Goal: Navigation & Orientation: Find specific page/section

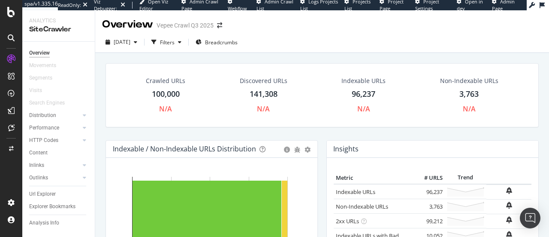
click at [13, 36] on icon at bounding box center [11, 37] width 7 height 7
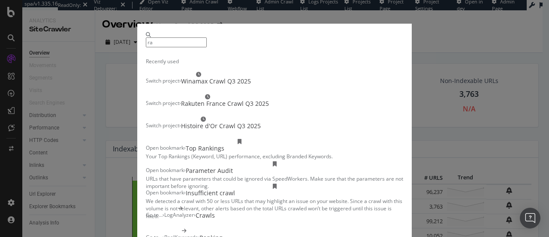
type input "ra"
click at [239, 108] on div "Switch project › Rakuten France Crawl Q3 2025" at bounding box center [275, 101] width 258 height 14
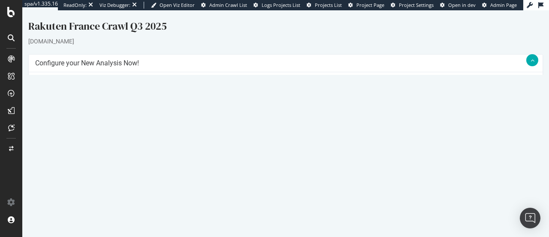
scroll to position [165, 0]
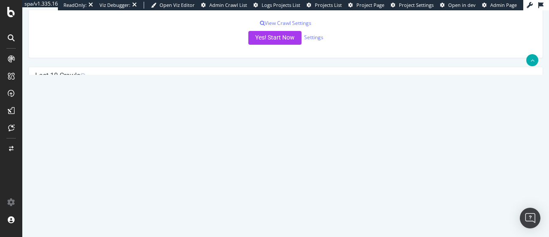
click at [64, 119] on link "[DATE] report" at bounding box center [58, 118] width 33 height 7
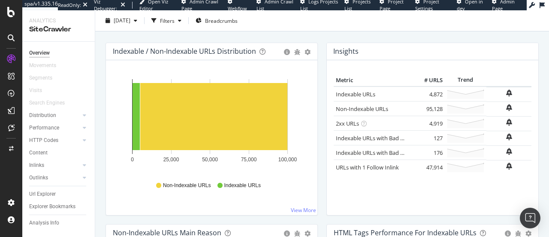
scroll to position [146, 0]
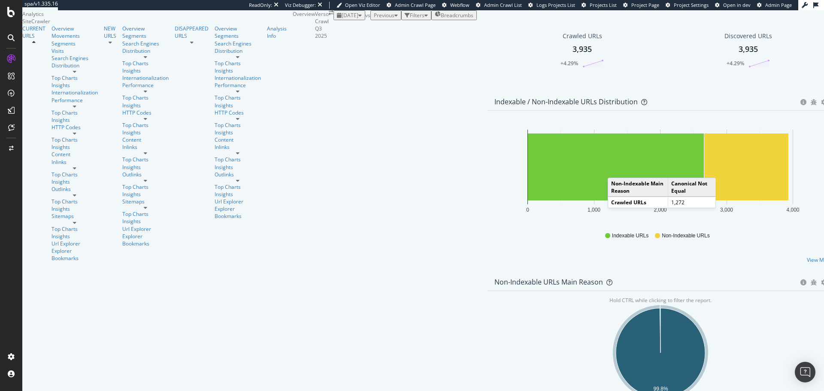
scroll to position [85, 0]
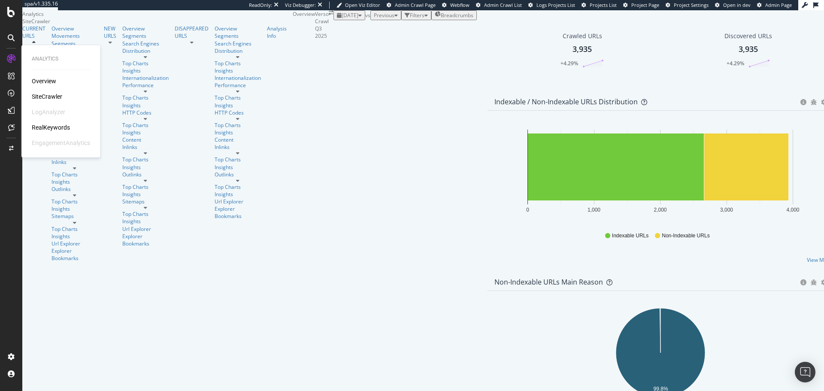
click at [43, 78] on div "Overview" at bounding box center [44, 81] width 24 height 9
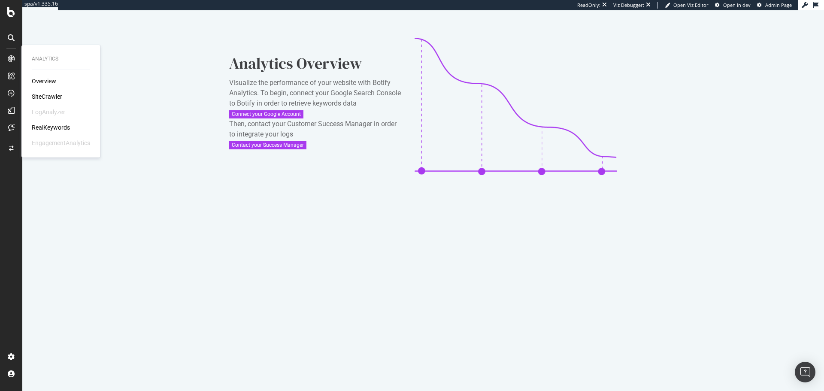
click at [60, 96] on div "SiteCrawler" at bounding box center [47, 96] width 30 height 9
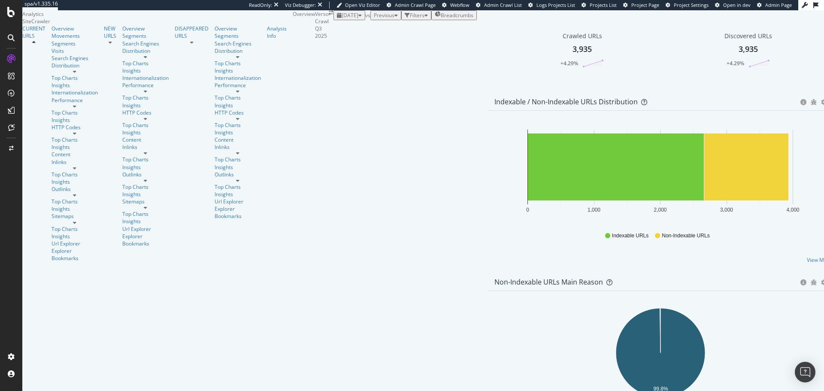
click at [358, 18] on icon "button" at bounding box center [359, 15] width 3 height 5
click at [131, 85] on div "[DATE]" at bounding box center [123, 89] width 17 height 8
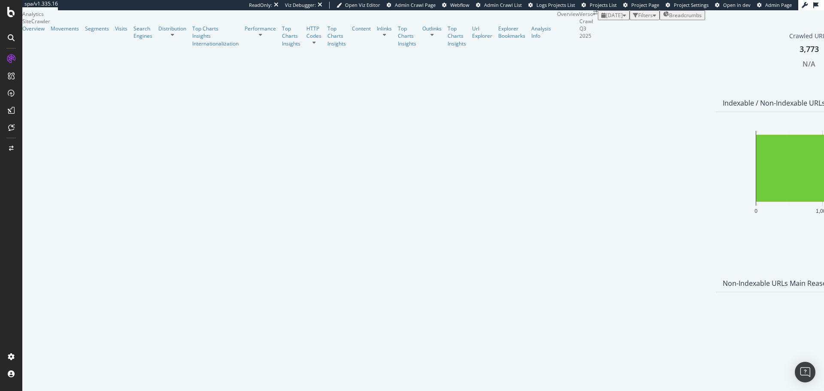
click at [623, 18] on icon "button" at bounding box center [624, 15] width 3 height 5
click at [153, 74] on div "2025 Aug. 11th 3.9K URLs" at bounding box center [142, 73] width 55 height 8
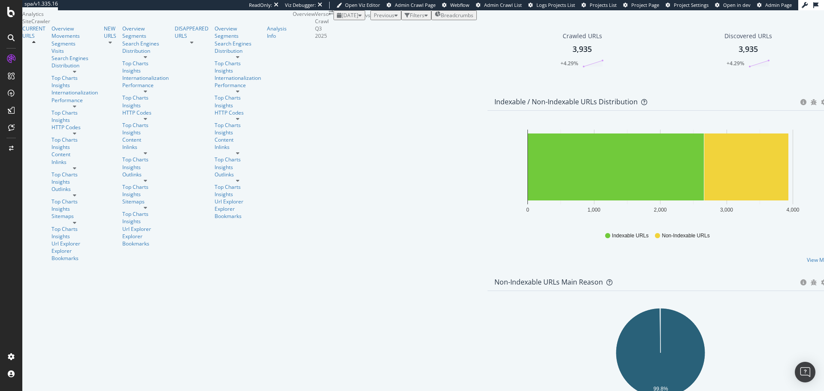
click at [15, 36] on div at bounding box center [11, 38] width 14 height 14
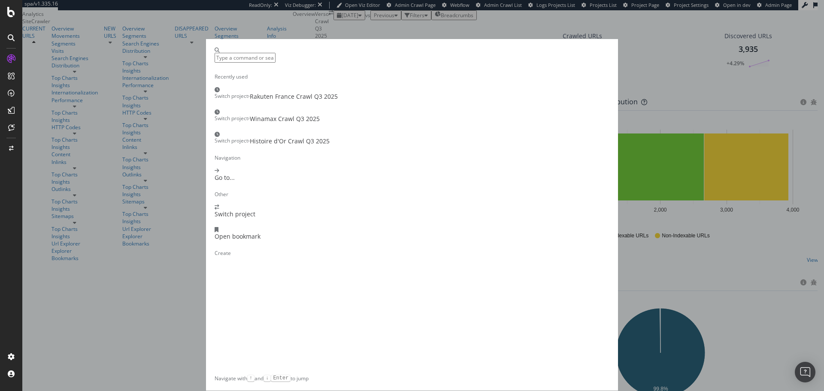
click at [338, 101] on div "Rakuten France Crawl Q3 2025" at bounding box center [294, 96] width 88 height 9
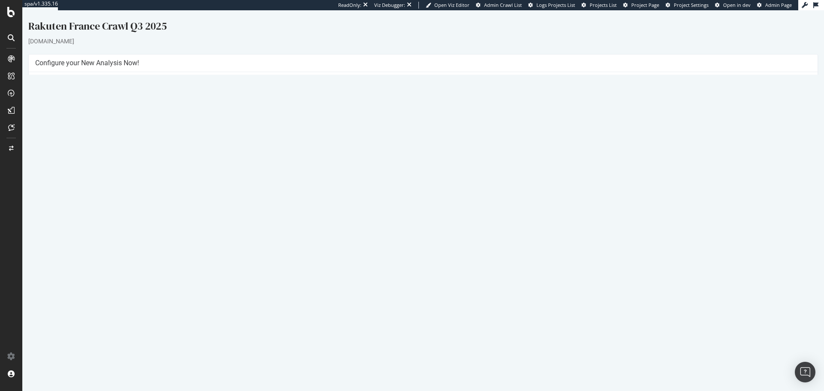
scroll to position [12, 0]
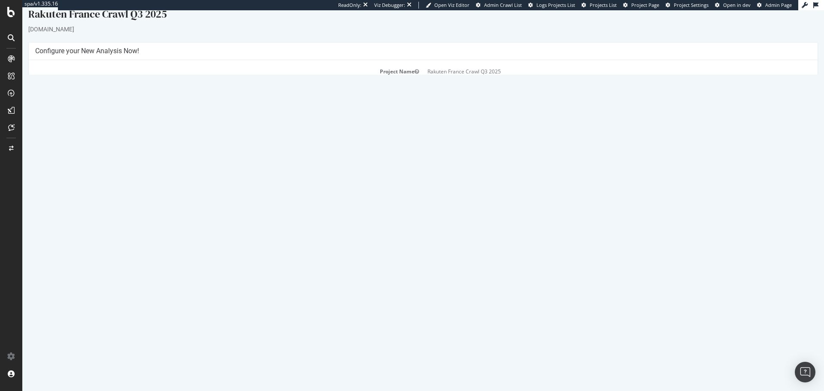
click at [69, 271] on link "[DATE] report" at bounding box center [58, 270] width 33 height 7
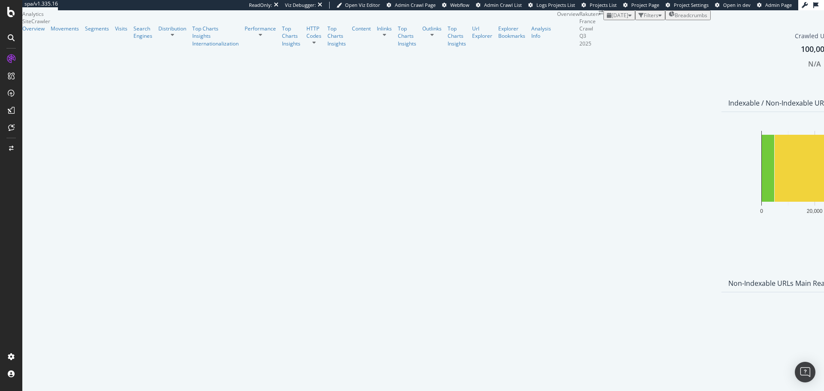
click at [15, 36] on div at bounding box center [11, 38] width 14 height 14
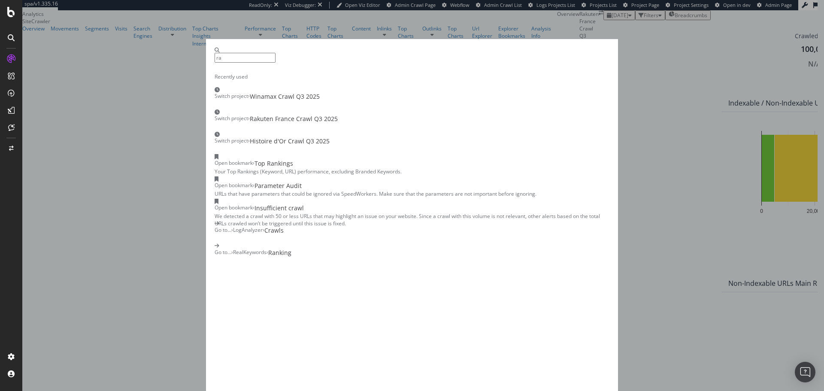
type input "ra"
click at [320, 123] on div "Switch project › Rakuten France Crawl Q3 2025" at bounding box center [412, 116] width 395 height 14
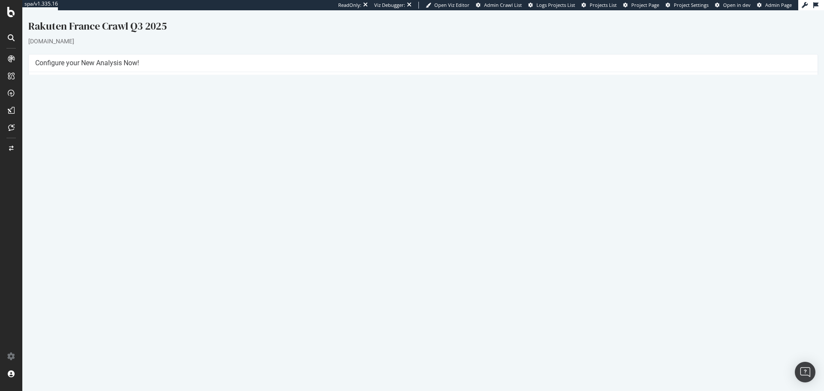
scroll to position [12, 0]
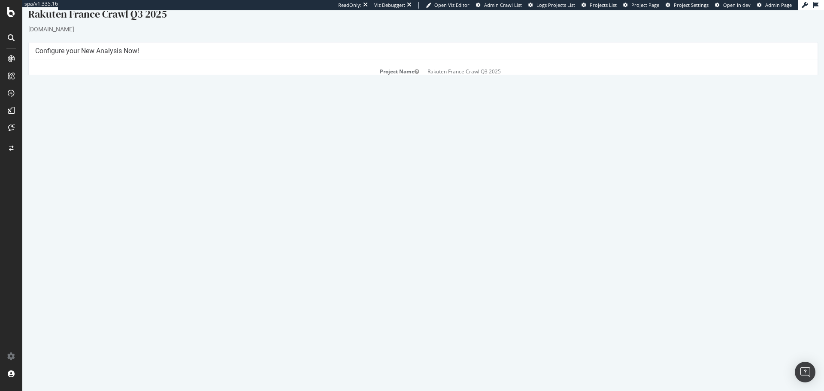
click at [429, 172] on p "View Crawl Settings" at bounding box center [423, 175] width 776 height 7
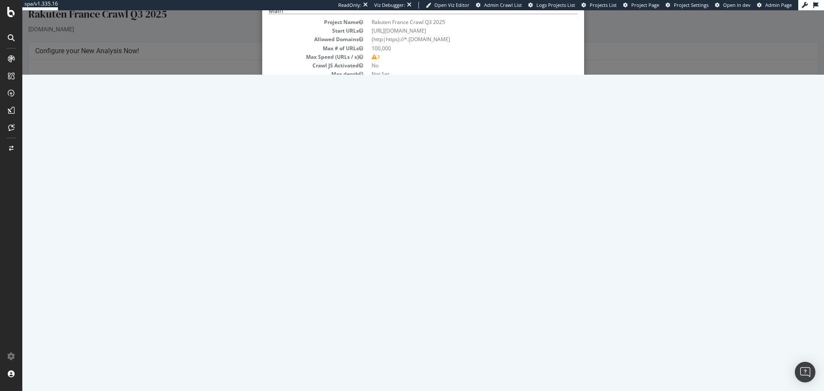
scroll to position [0, 0]
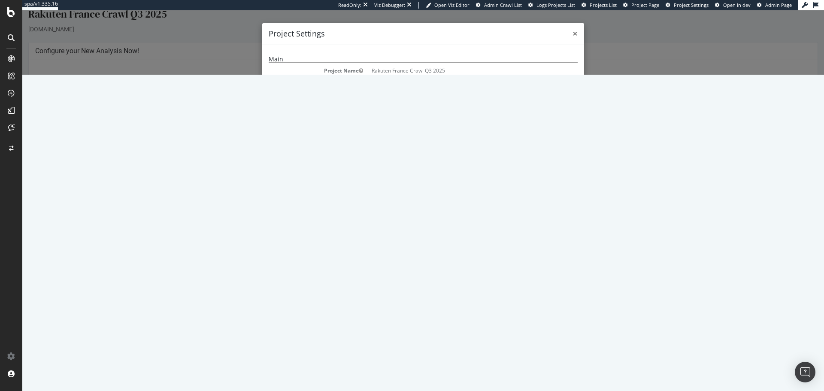
click at [573, 35] on span "×" at bounding box center [575, 33] width 5 height 12
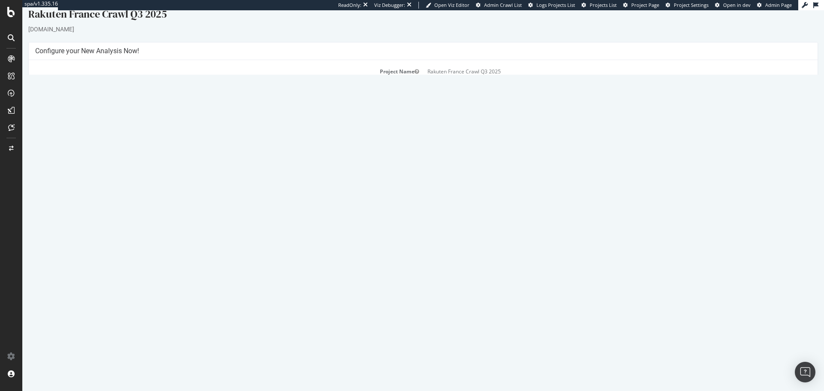
click at [75, 270] on link "[DATE] report" at bounding box center [58, 270] width 33 height 7
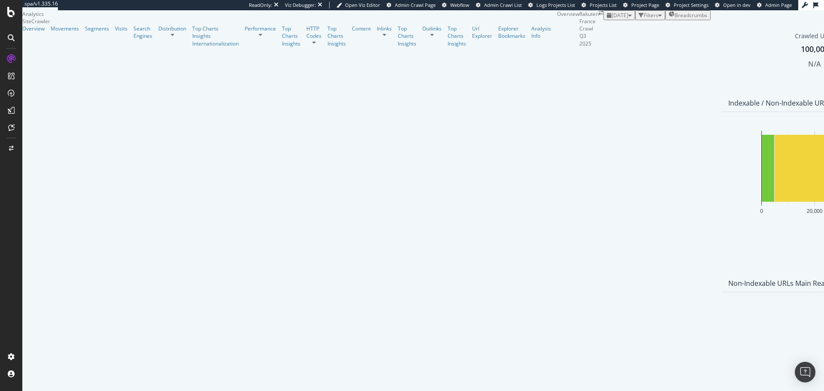
scroll to position [105, 0]
click at [13, 41] on icon at bounding box center [11, 37] width 7 height 7
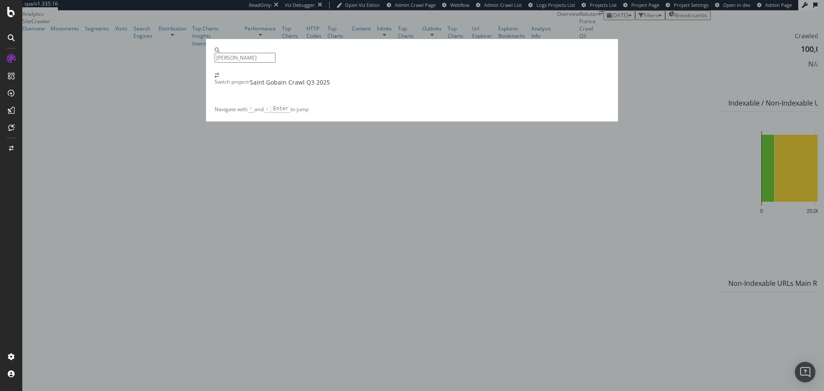
type input "sain"
click at [330, 87] on div "Saint Gobain Crawl Q3 2025" at bounding box center [290, 82] width 80 height 9
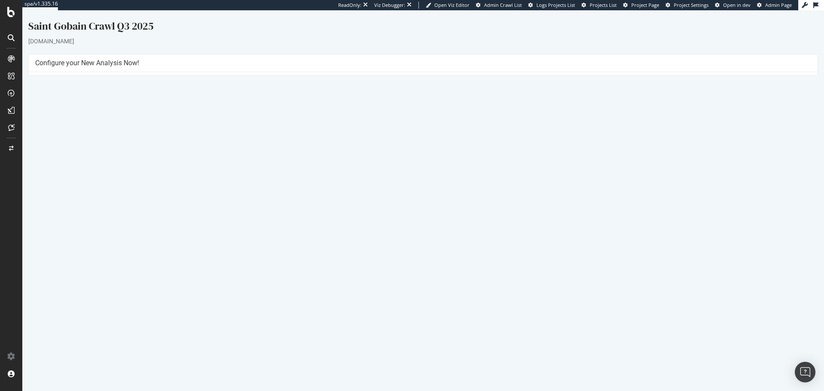
click at [67, 284] on link "2025 Jul. 24th #2 report" at bounding box center [62, 282] width 41 height 7
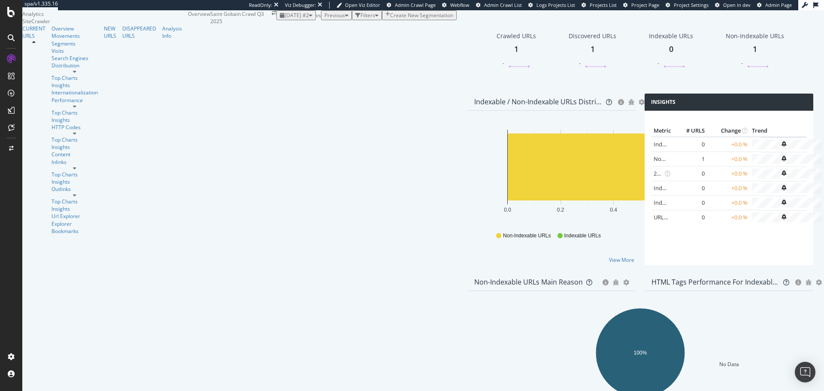
scroll to position [52, 0]
click at [7, 39] on div at bounding box center [11, 38] width 14 height 14
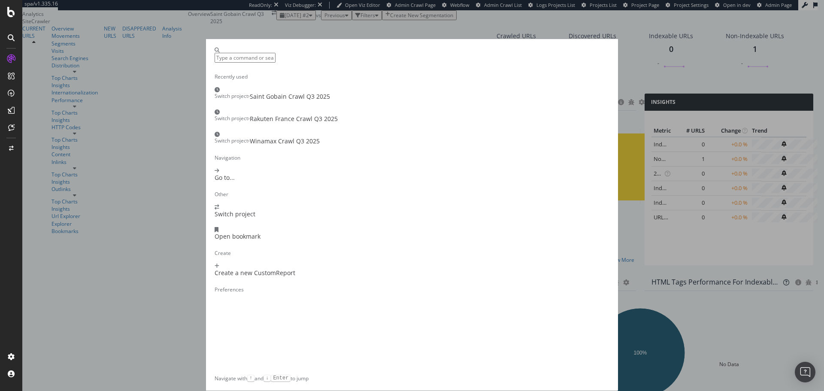
scroll to position [0, 0]
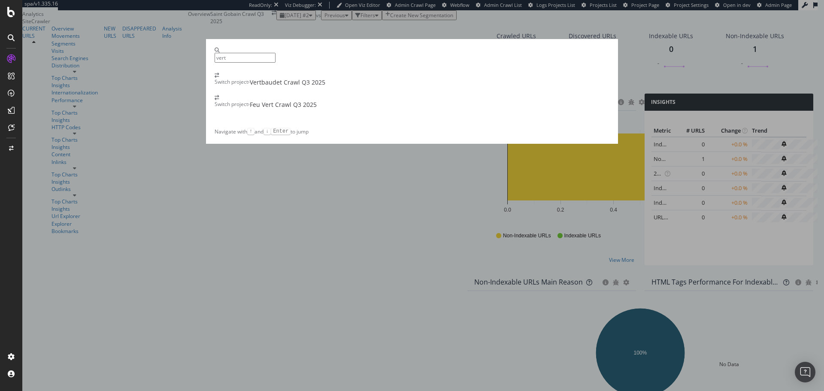
type input "vert"
click at [318, 87] on div "Vertbaudet Crawl Q3 2025" at bounding box center [288, 82] width 76 height 9
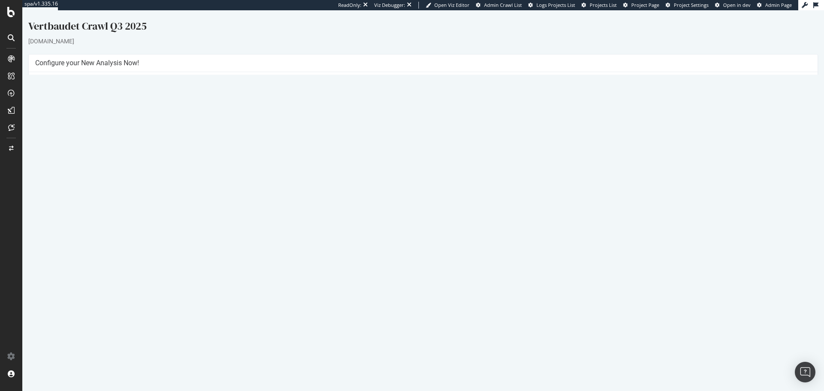
click at [75, 283] on link "2025 Jul. 24th report" at bounding box center [58, 282] width 33 height 7
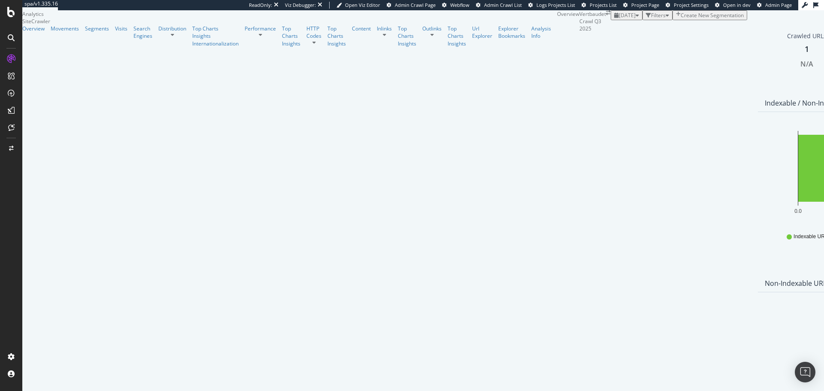
click at [12, 42] on div at bounding box center [11, 38] width 14 height 14
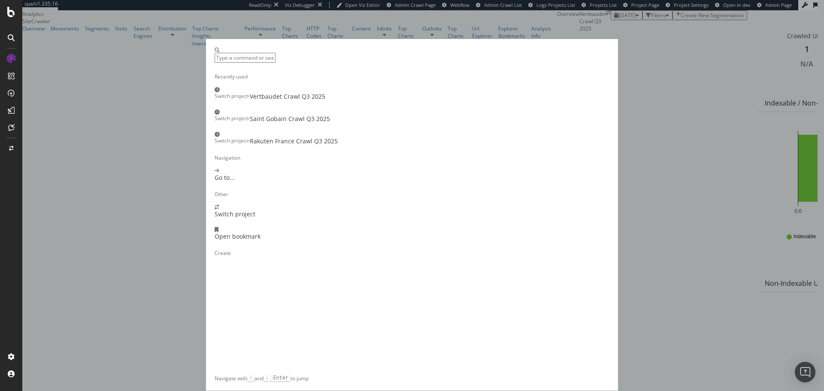
click at [325, 101] on div "Vertbaudet Crawl Q3 2025" at bounding box center [288, 96] width 76 height 9
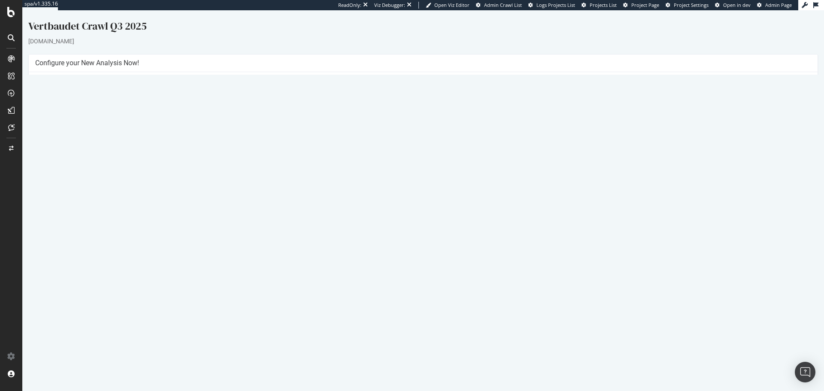
scroll to position [12, 0]
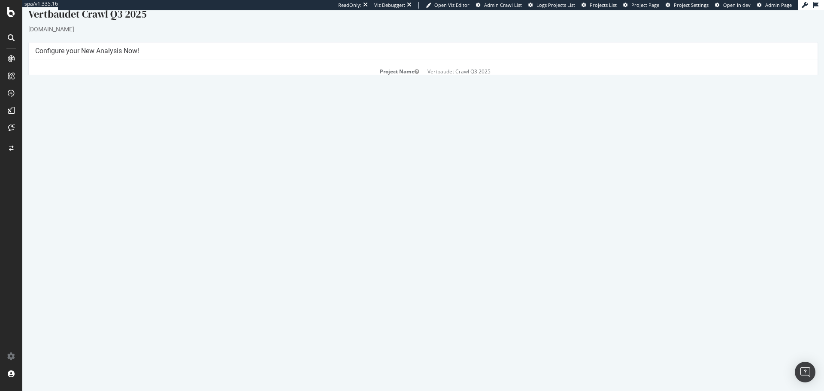
click at [66, 271] on link "2025 Jul. 24th report" at bounding box center [58, 270] width 33 height 7
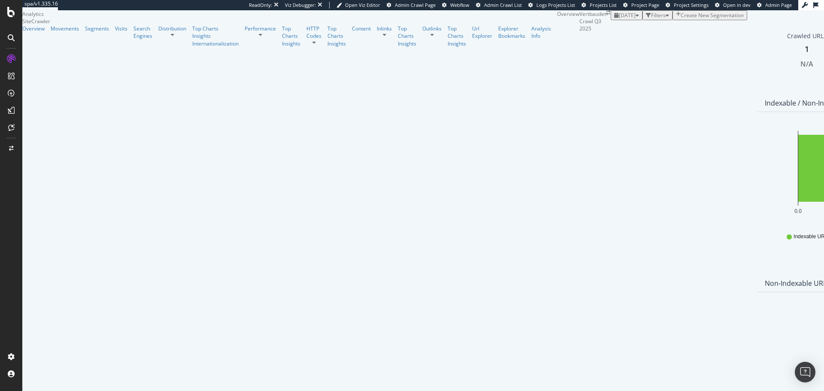
click at [15, 36] on div at bounding box center [11, 38] width 14 height 14
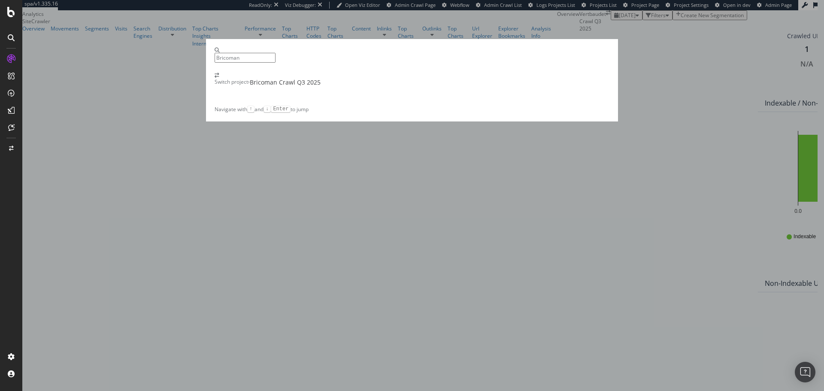
type input "Bricoman"
click at [321, 87] on div "Bricoman Crawl Q3 2025" at bounding box center [285, 82] width 71 height 9
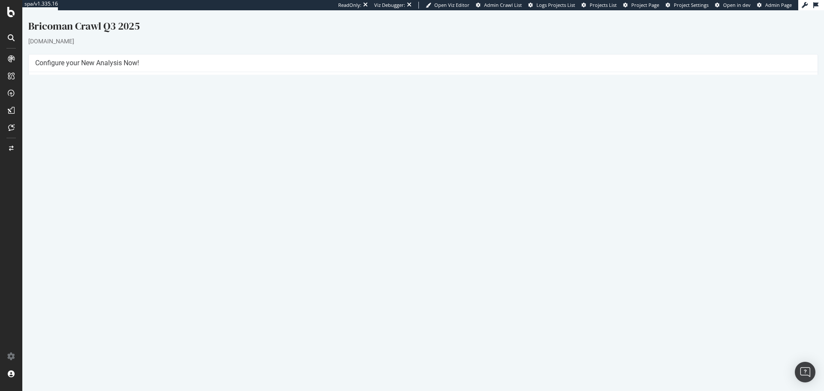
scroll to position [12, 0]
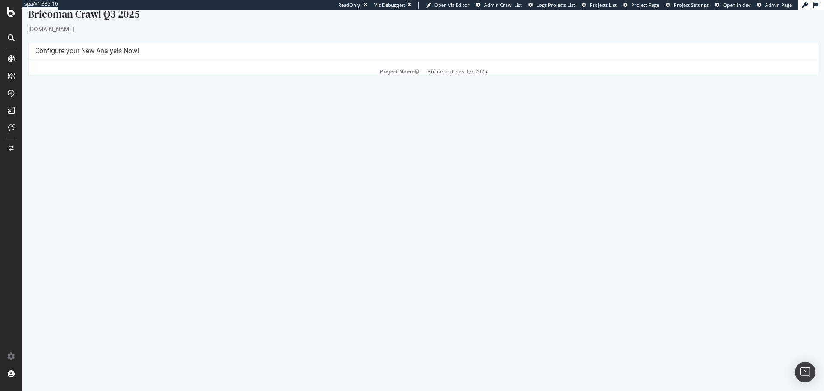
click at [75, 268] on link "[DATE] report" at bounding box center [58, 270] width 33 height 7
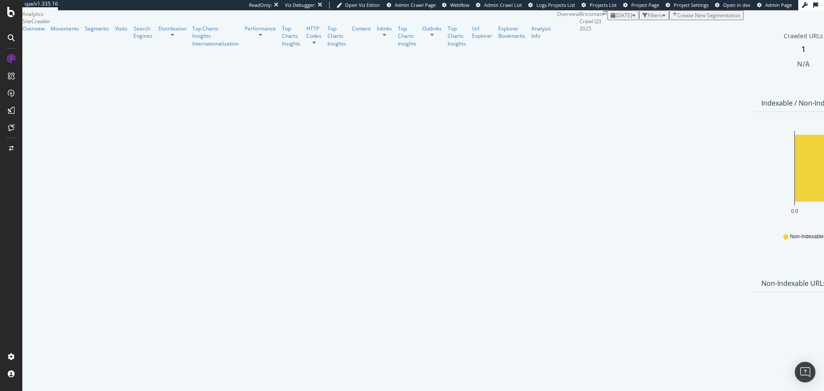
scroll to position [44, 0]
click at [11, 35] on icon at bounding box center [11, 37] width 7 height 7
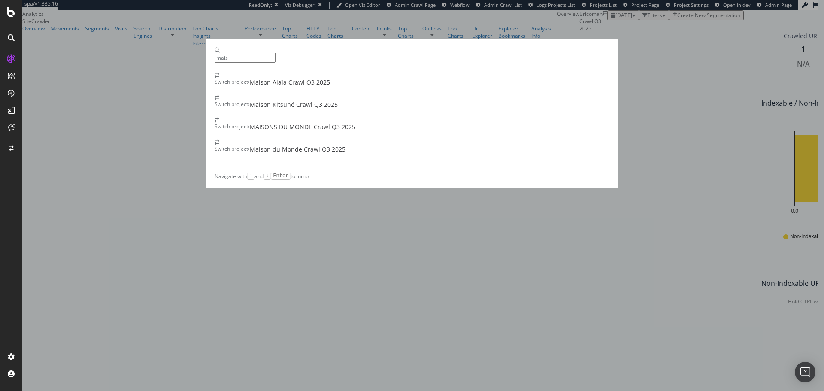
type input "mais"
click at [387, 131] on div "Switch project › MAISONS DU MONDE Crawl Q3 2025" at bounding box center [412, 125] width 395 height 14
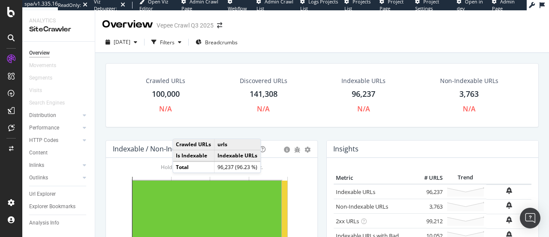
click at [12, 38] on icon at bounding box center [11, 37] width 7 height 7
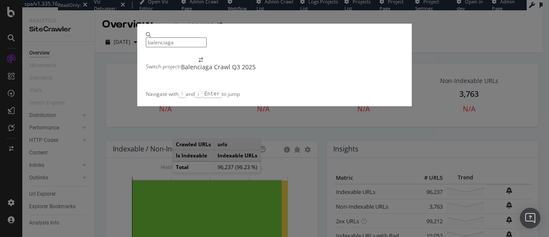
type input "balenciaga"
click at [181, 71] on div "Balenciaga Crawl Q3 2025" at bounding box center [218, 67] width 75 height 9
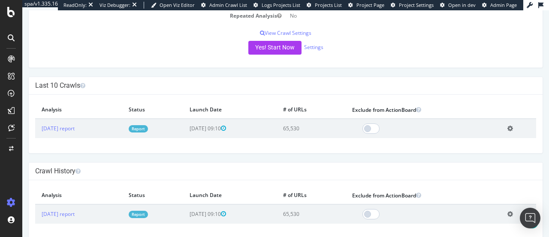
scroll to position [155, 0]
click at [55, 127] on link "2025 Aug. 6th report" at bounding box center [58, 128] width 33 height 7
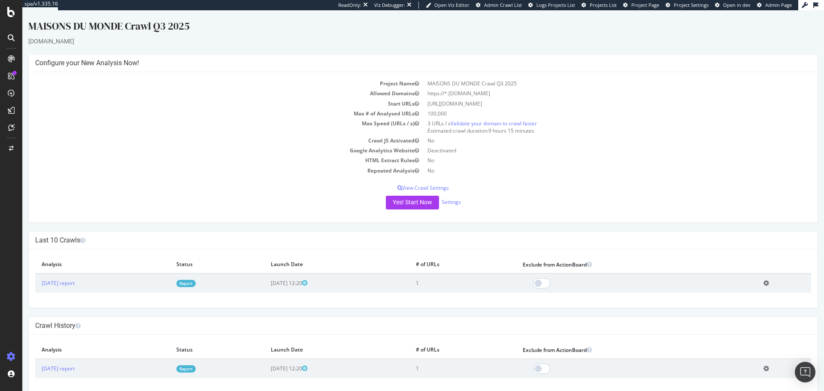
click at [14, 41] on div at bounding box center [11, 38] width 14 height 14
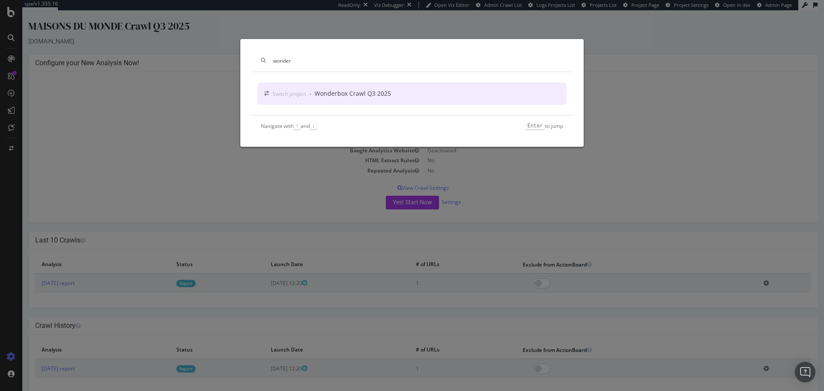
type input "wonder"
click at [313, 92] on div "Switch project › Wonderbox Crawl Q3 2025" at bounding box center [332, 93] width 118 height 9
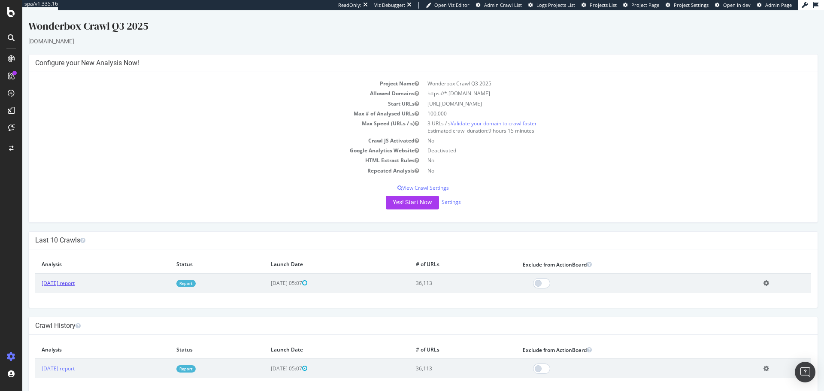
click at [75, 285] on link "2025 Jul. 24th report" at bounding box center [58, 282] width 33 height 7
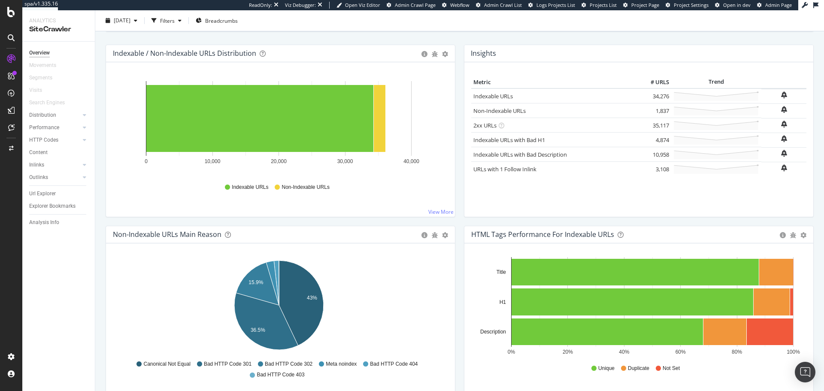
scroll to position [93, 0]
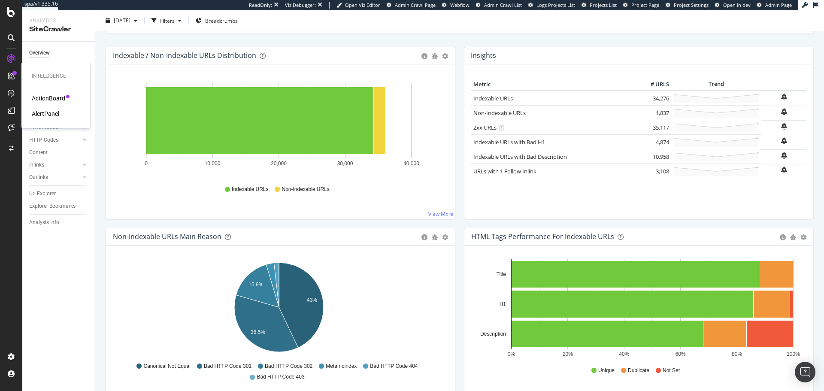
click at [45, 98] on div "ActionBoard" at bounding box center [48, 98] width 33 height 9
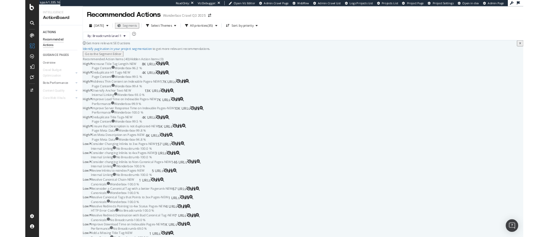
scroll to position [383, 0]
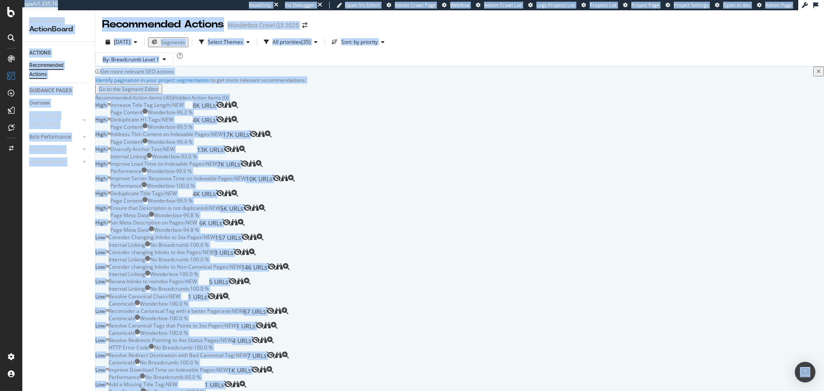
click at [243, 204] on div "Ensure that Description is not duplicated - NEW Page Meta Data Wonderbox - 99.8…" at bounding box center [176, 211] width 133 height 15
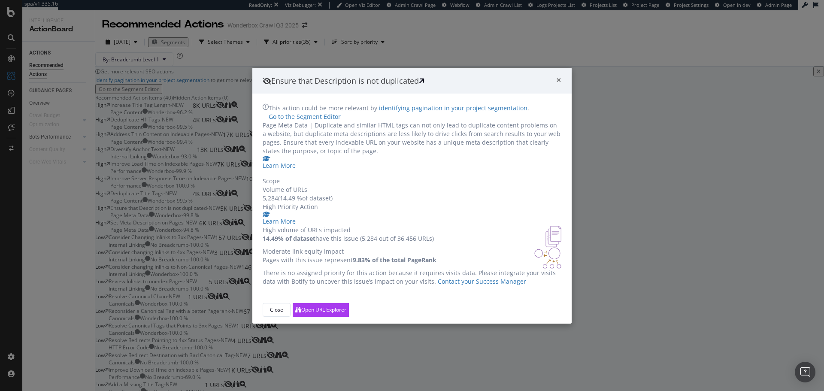
click at [560, 74] on span "×" at bounding box center [558, 80] width 5 height 12
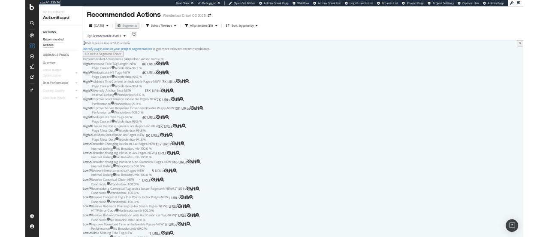
scroll to position [383, 0]
